Goal: Information Seeking & Learning: Learn about a topic

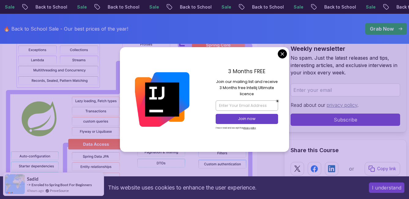
scroll to position [581, 0]
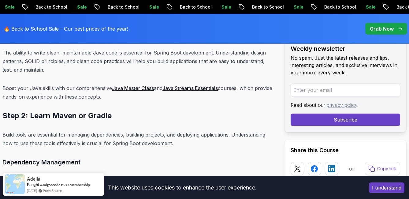
scroll to position [2447, 0]
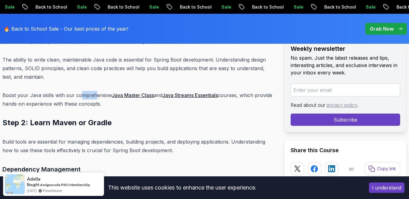
drag, startPoint x: 81, startPoint y: 96, endPoint x: 95, endPoint y: 95, distance: 14.4
click at [95, 95] on p "Boost your Java skills with our comprehensive Java Master Class and Java Stream…" at bounding box center [138, 99] width 272 height 17
drag, startPoint x: 43, startPoint y: 105, endPoint x: 95, endPoint y: 105, distance: 52.6
click at [95, 105] on p "Boost your Java skills with our comprehensive Java Master Class and Java Stream…" at bounding box center [138, 99] width 272 height 17
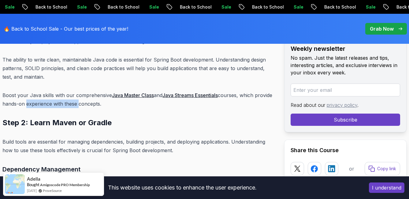
click at [95, 105] on p "Boost your Java skills with our comprehensive Java Master Class and Java Stream…" at bounding box center [138, 99] width 272 height 17
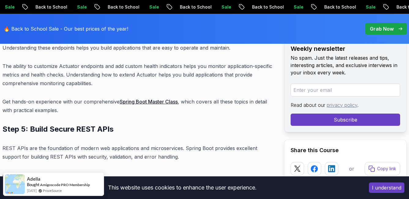
scroll to position [3792, 0]
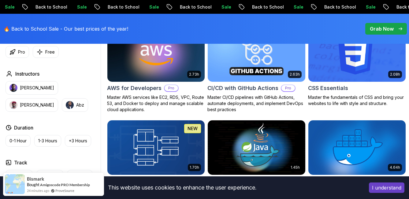
scroll to position [520, 0]
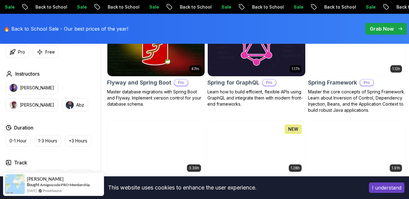
scroll to position [1652, 0]
